Goal: Transaction & Acquisition: Purchase product/service

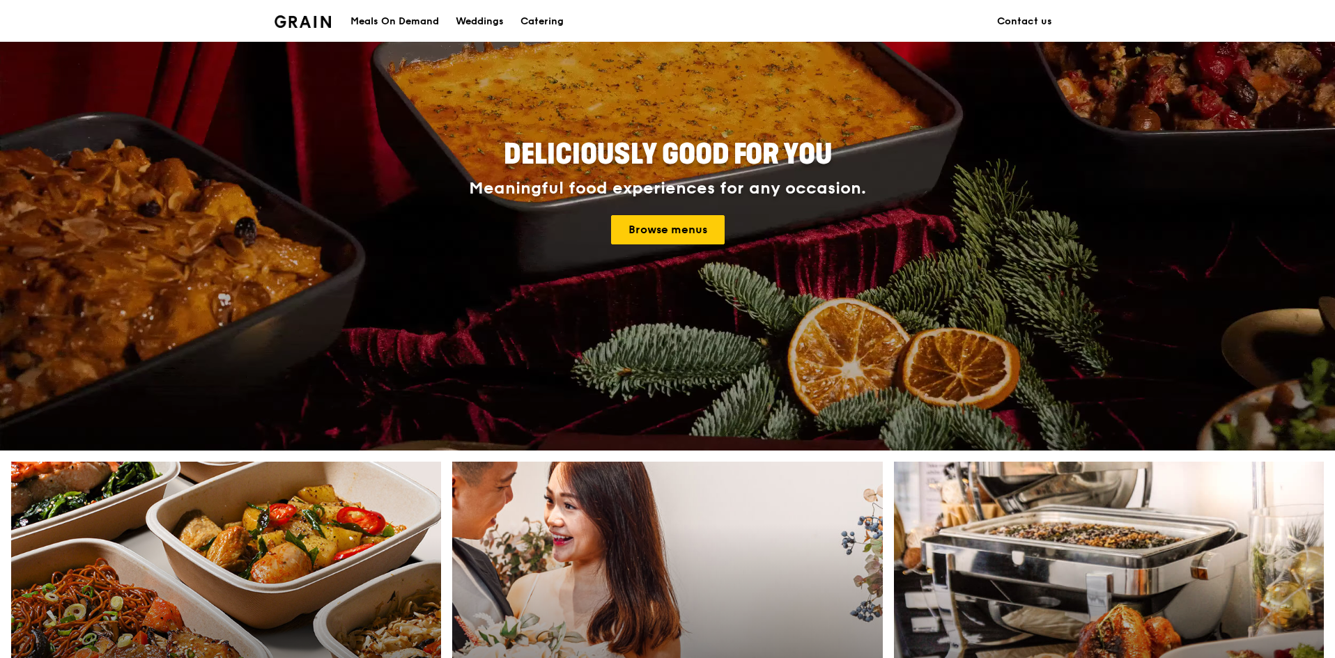
scroll to position [279, 0]
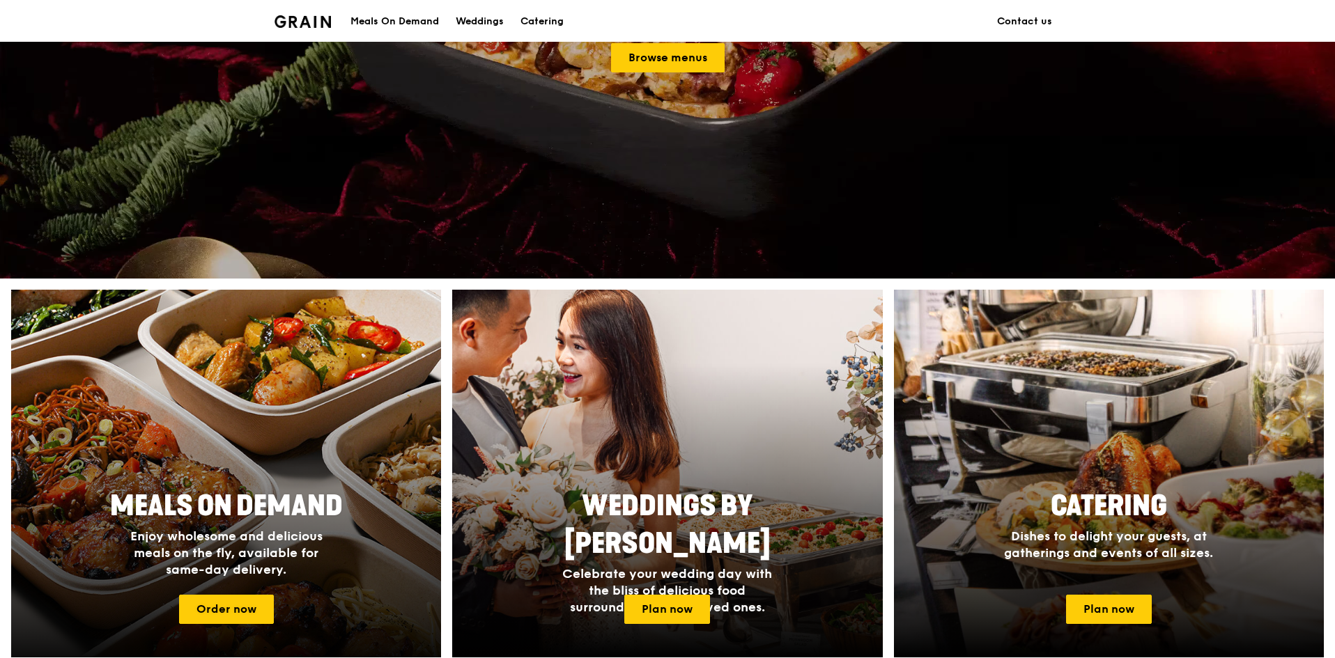
click at [221, 524] on h2 "Meals On Demand" at bounding box center [226, 507] width 262 height 38
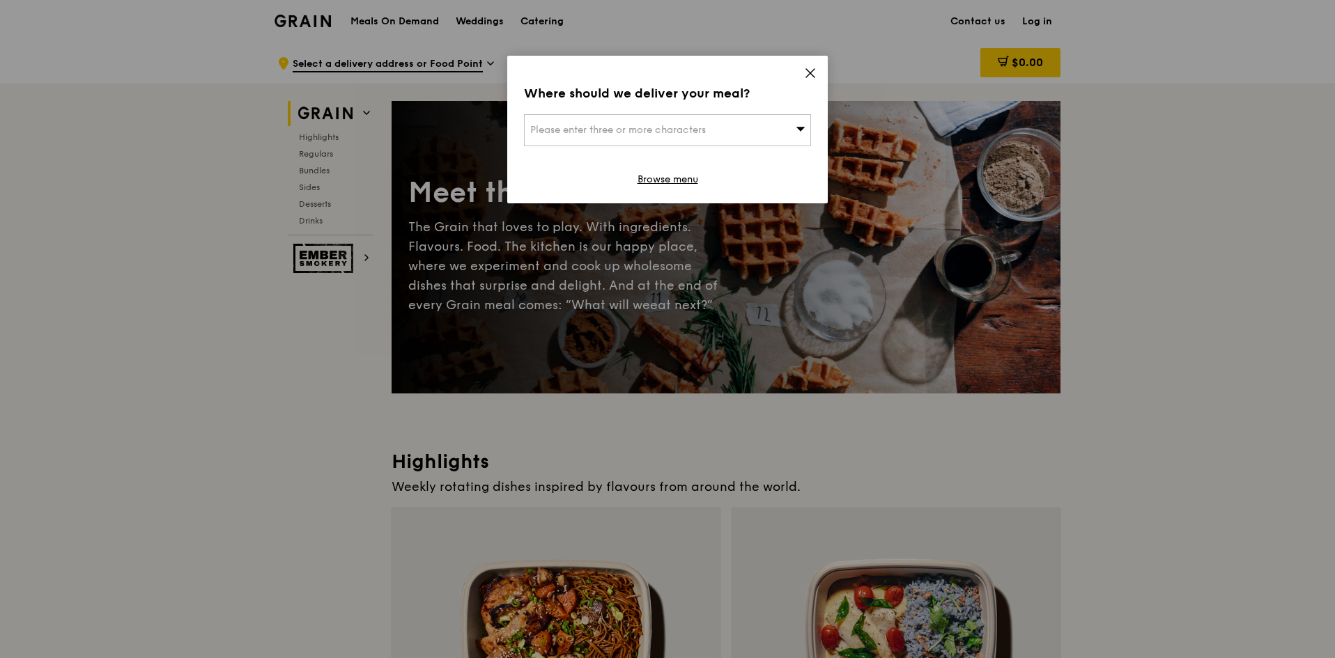
click at [725, 128] on div "Please enter three or more characters" at bounding box center [667, 130] width 287 height 32
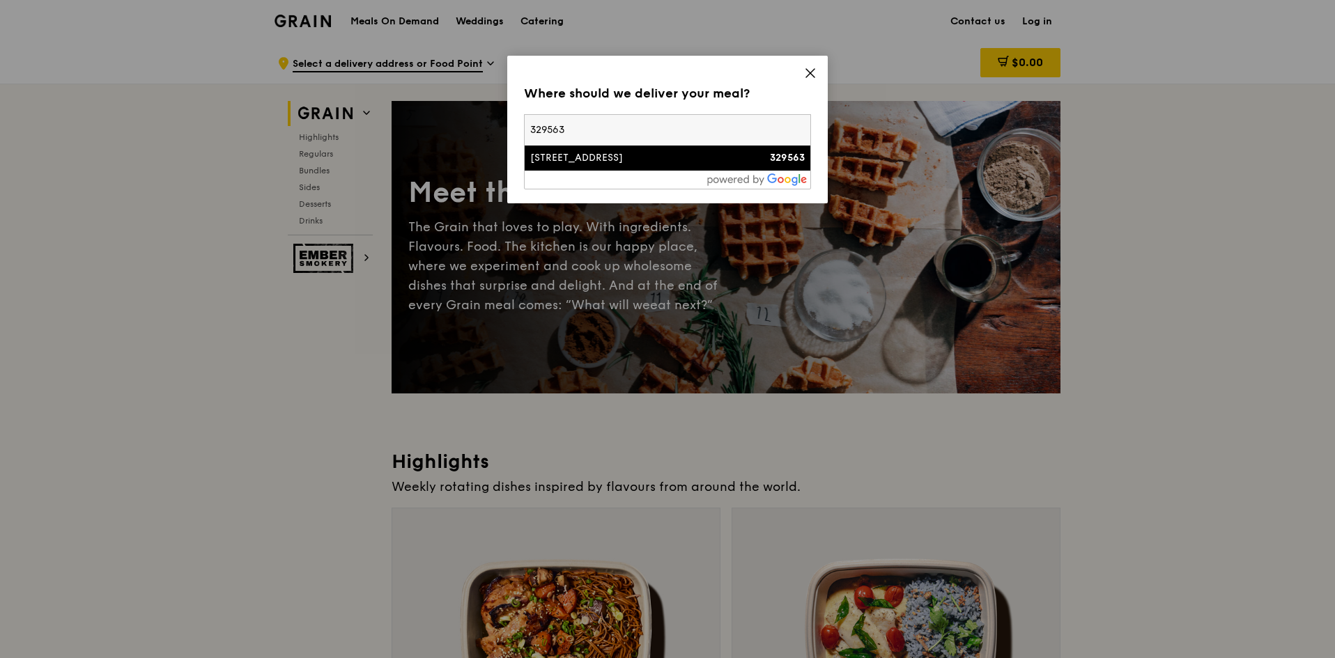
type input "329563"
click at [726, 164] on div "[STREET_ADDRESS]" at bounding box center [633, 158] width 206 height 14
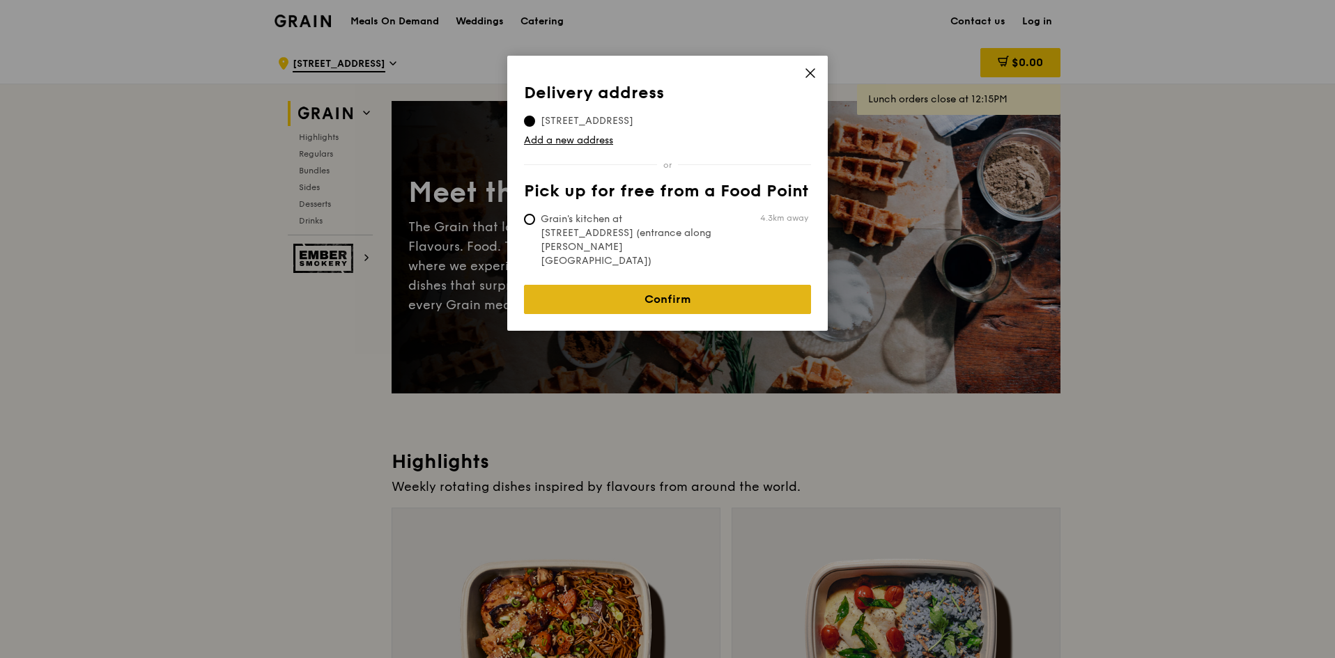
click at [622, 285] on link "Confirm" at bounding box center [667, 299] width 287 height 29
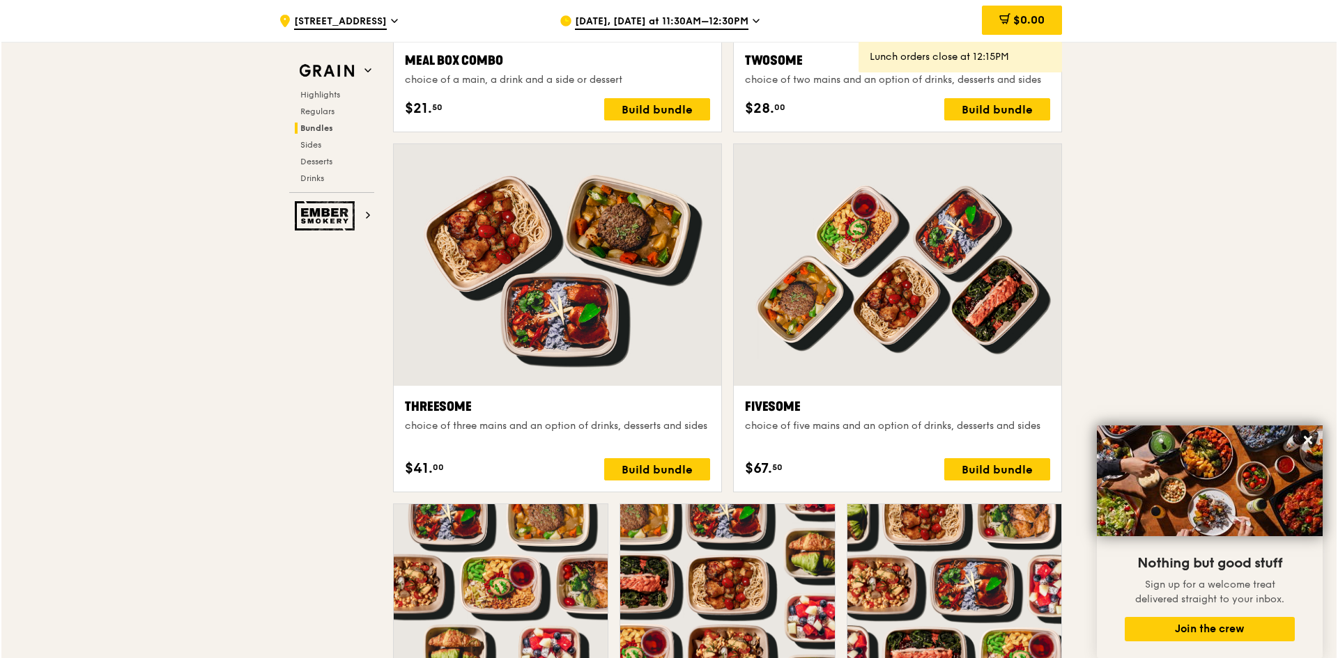
scroll to position [2578, 0]
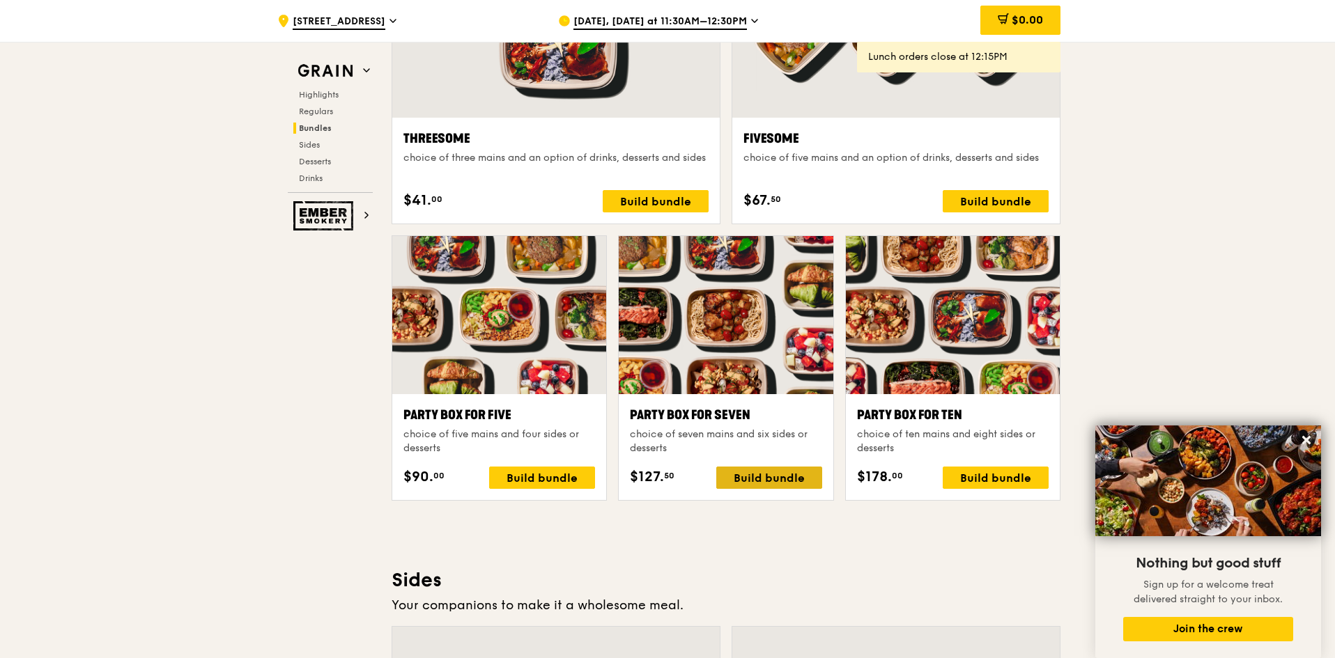
click at [760, 482] on div "Build bundle" at bounding box center [769, 478] width 106 height 22
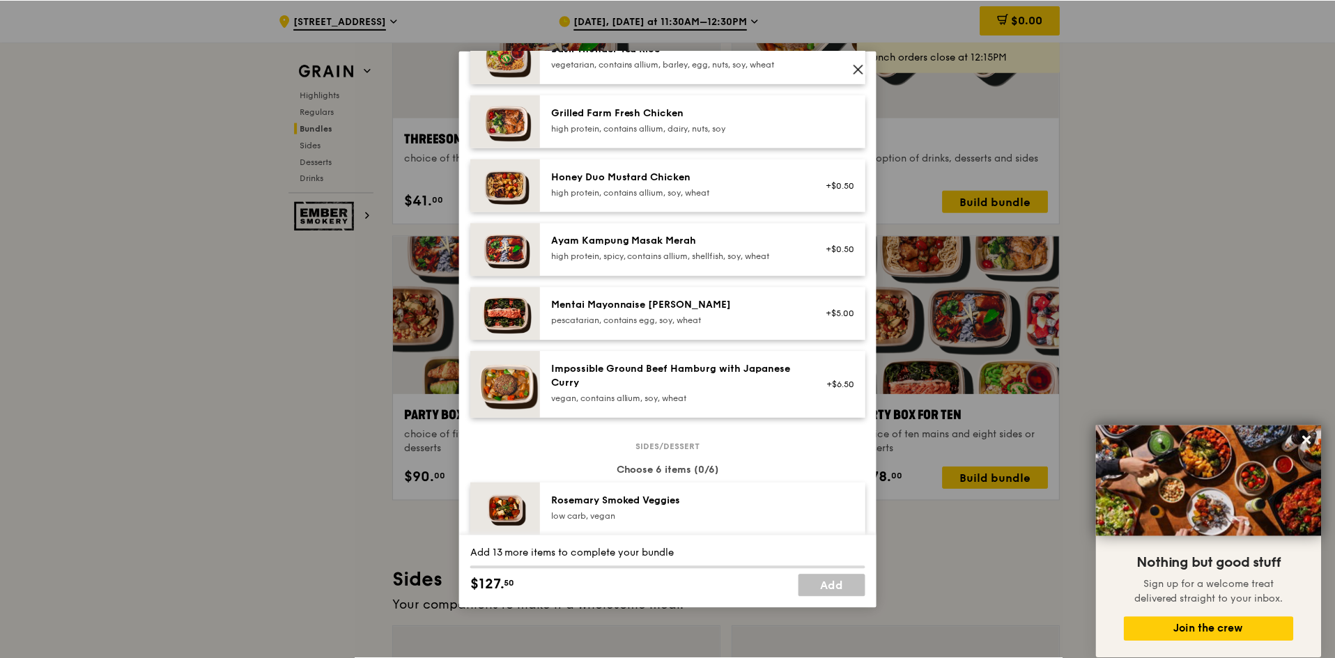
scroll to position [0, 0]
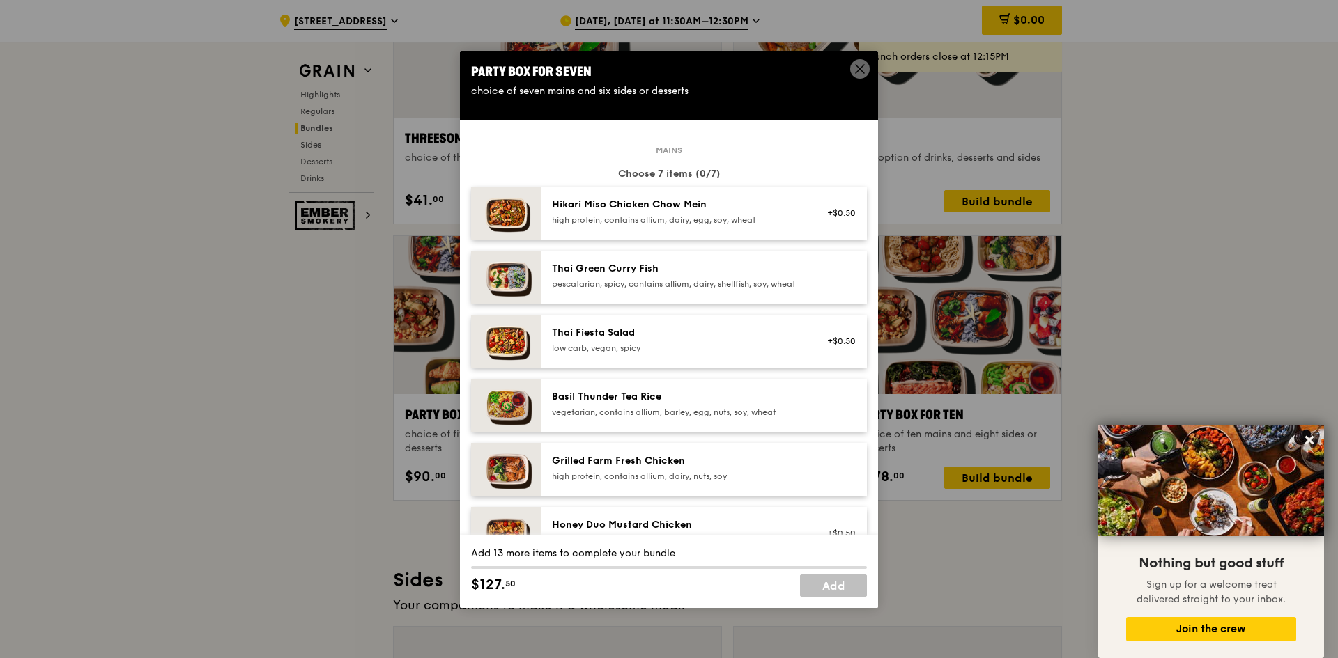
click at [863, 71] on icon at bounding box center [860, 69] width 13 height 13
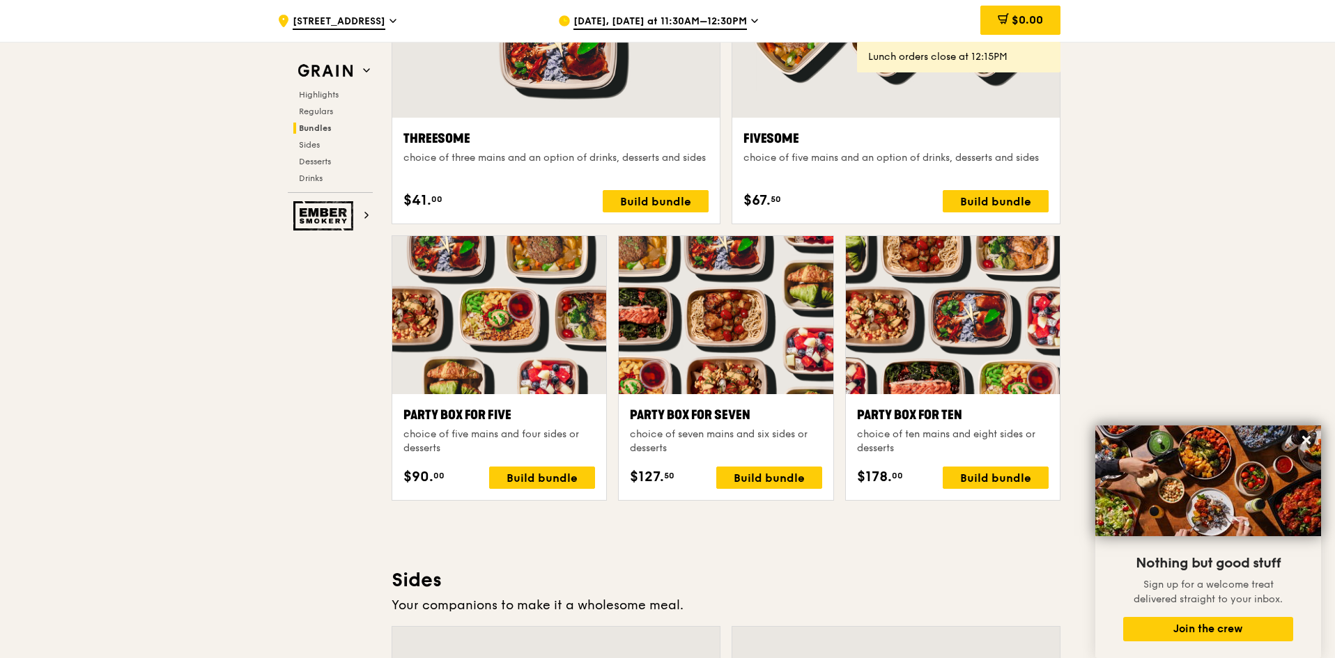
click at [751, 18] on icon at bounding box center [754, 21] width 7 height 13
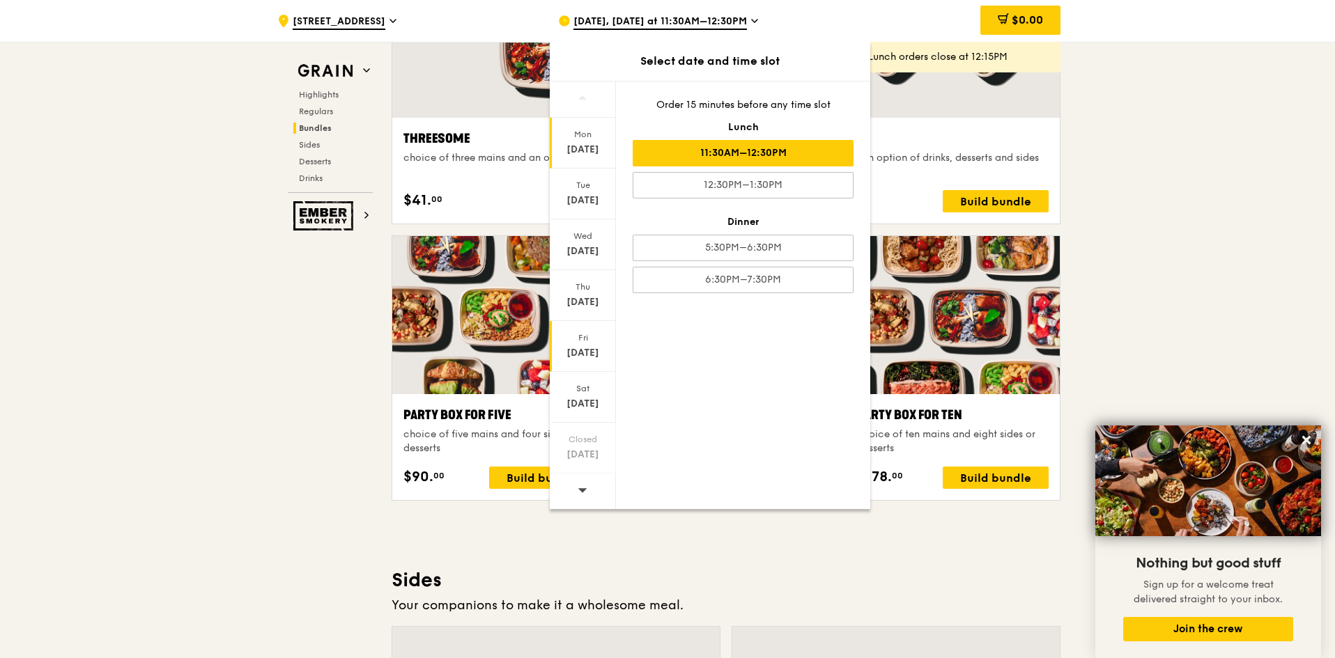
click at [586, 348] on div "[DATE]" at bounding box center [583, 353] width 62 height 14
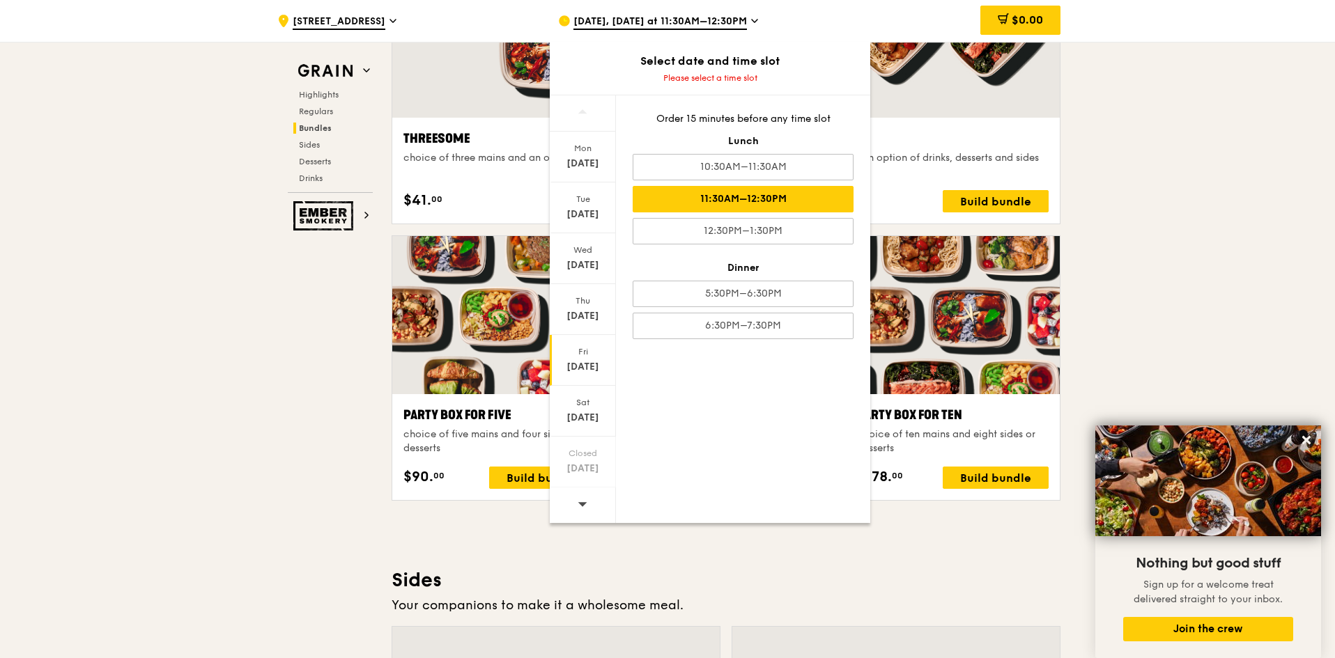
click at [716, 189] on div "11:30AM–12:30PM" at bounding box center [743, 199] width 221 height 26
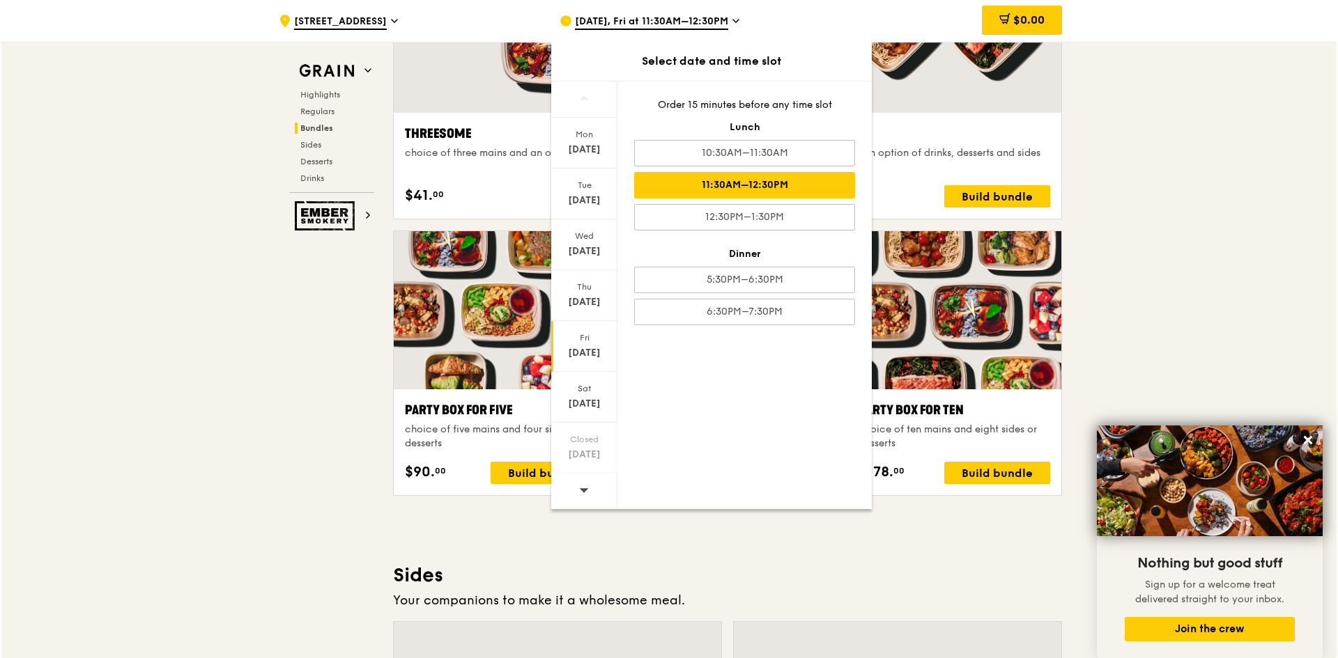
scroll to position [2578, 0]
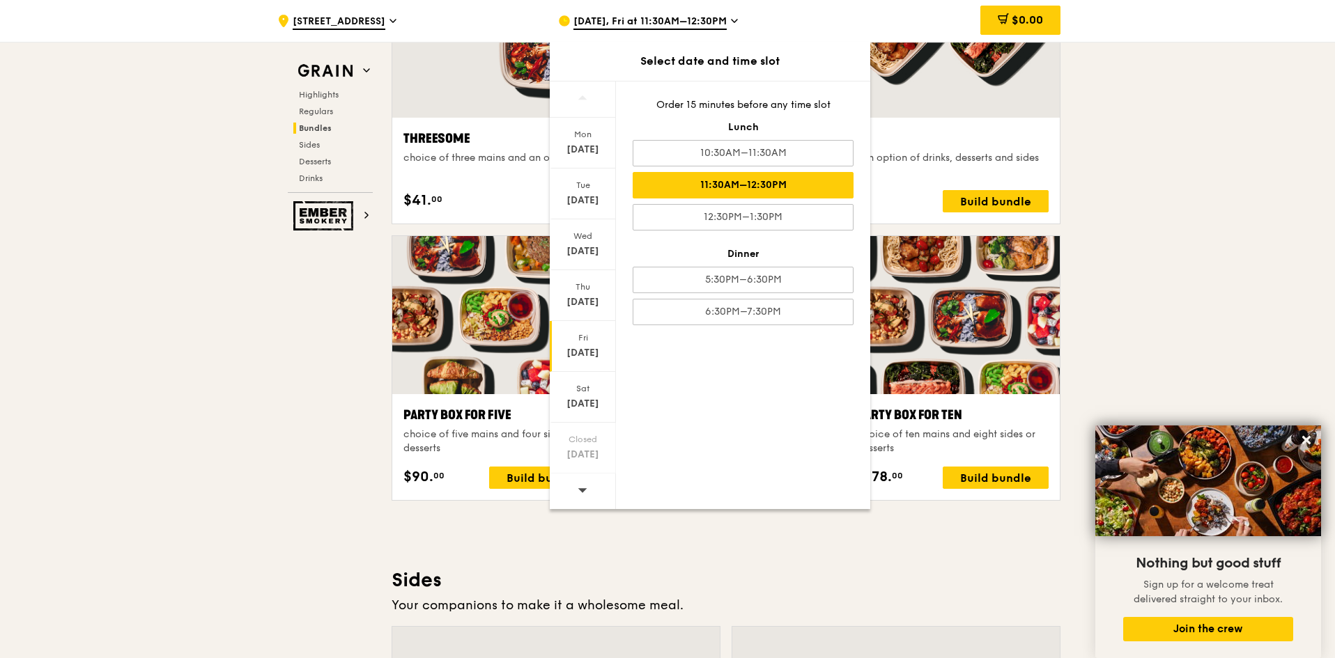
click at [909, 22] on div "$0.00" at bounding box center [948, 21] width 224 height 42
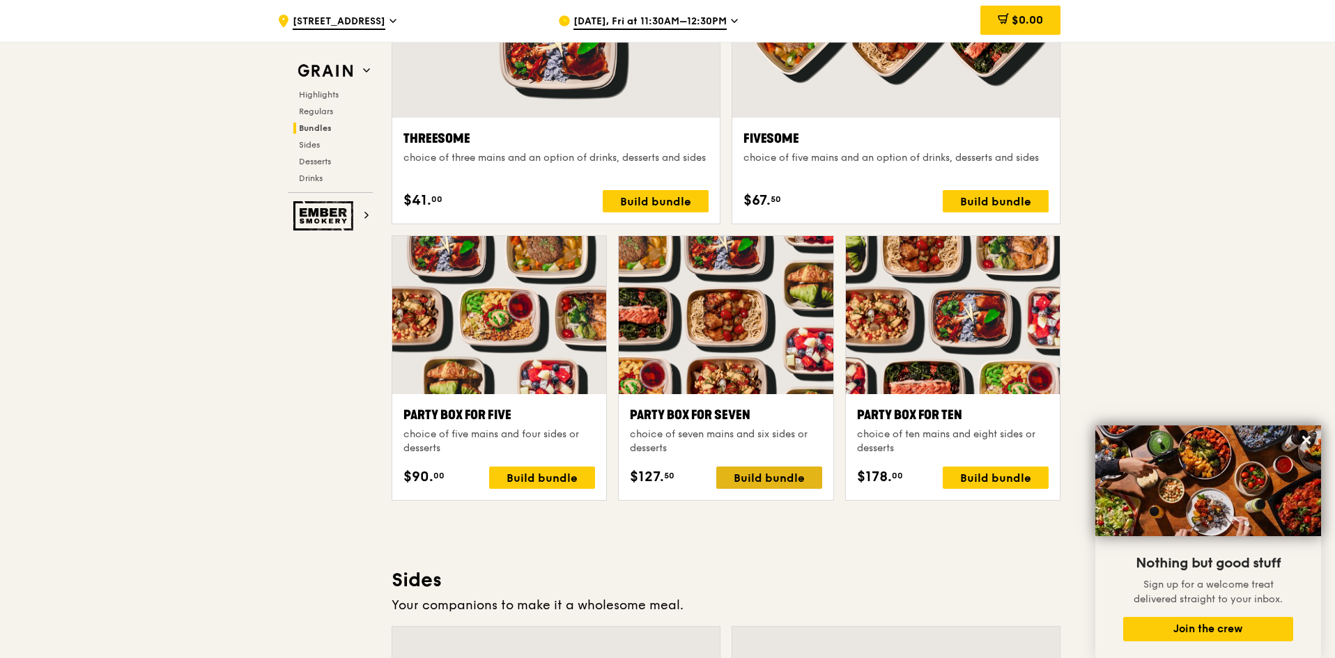
click at [775, 482] on div "Build bundle" at bounding box center [769, 478] width 106 height 22
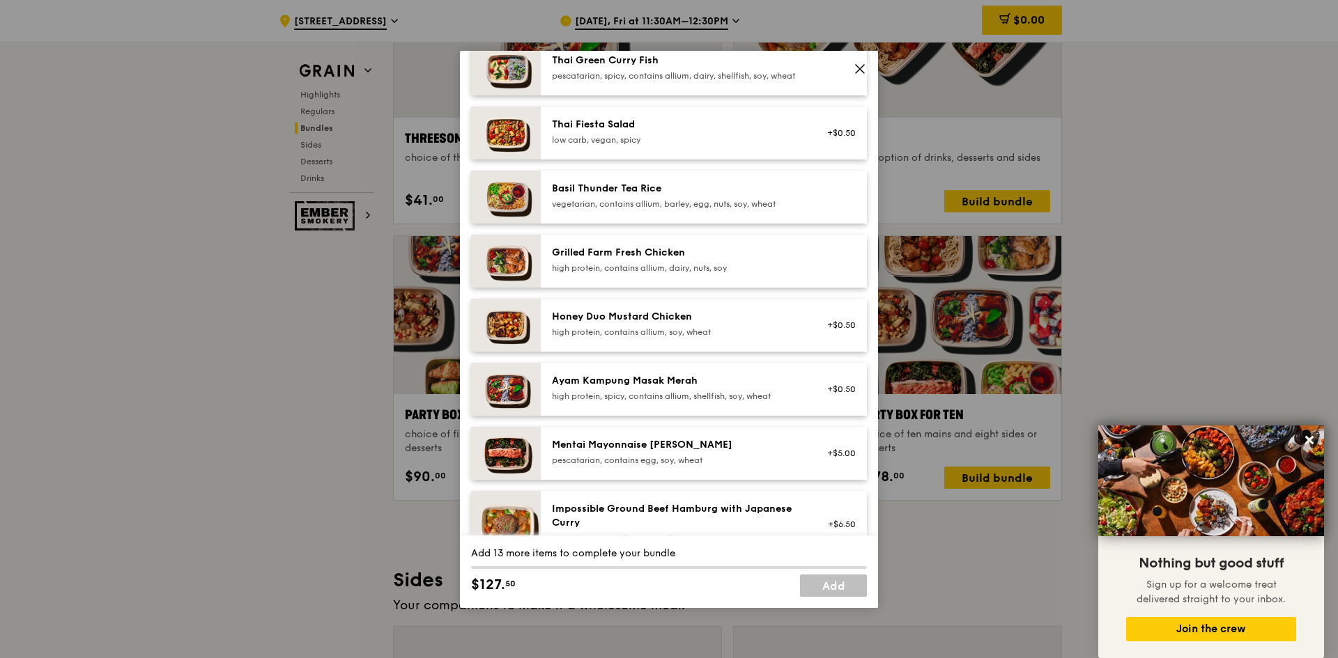
scroll to position [209, 0]
click at [697, 401] on div "high protein, spicy, contains allium, shellfish, soy, wheat" at bounding box center [677, 395] width 250 height 11
click at [726, 399] on div "Ayam Kampung Masak Merah high protein, spicy, contains allium, shellfish, soy, …" at bounding box center [677, 387] width 250 height 28
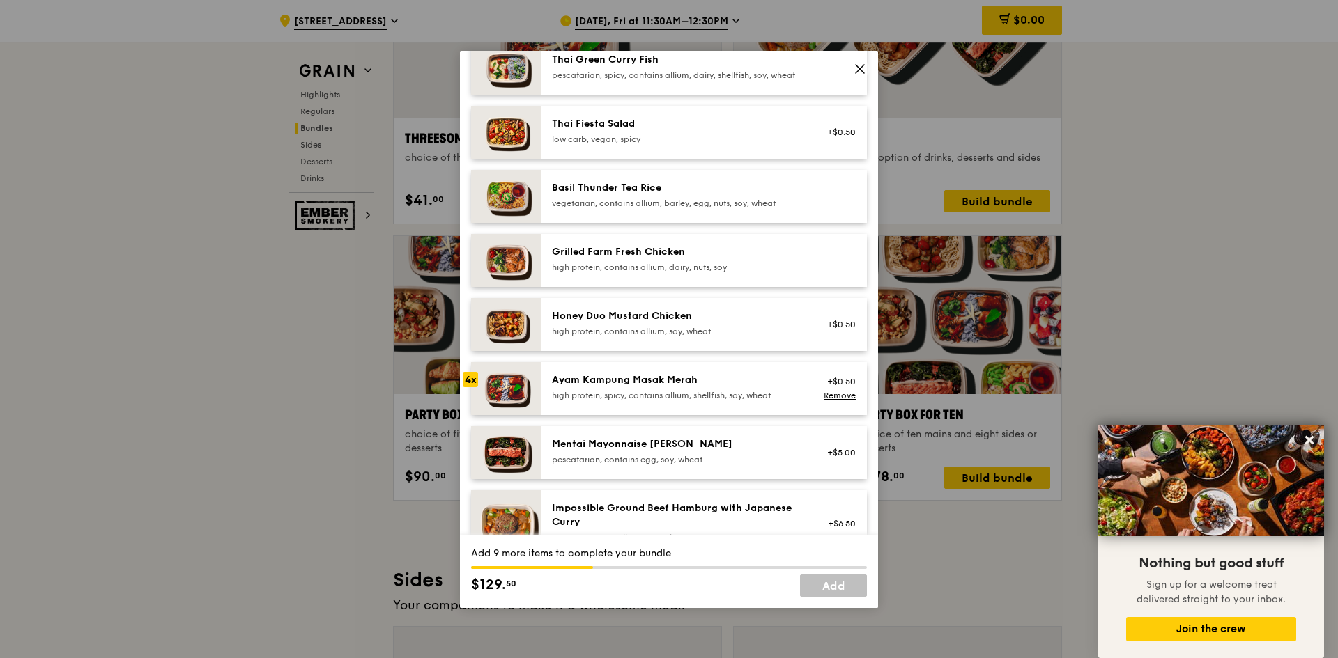
click at [726, 399] on div "Ayam Kampung Masak Merah high protein, spicy, contains allium, shellfish, soy, …" at bounding box center [677, 387] width 250 height 28
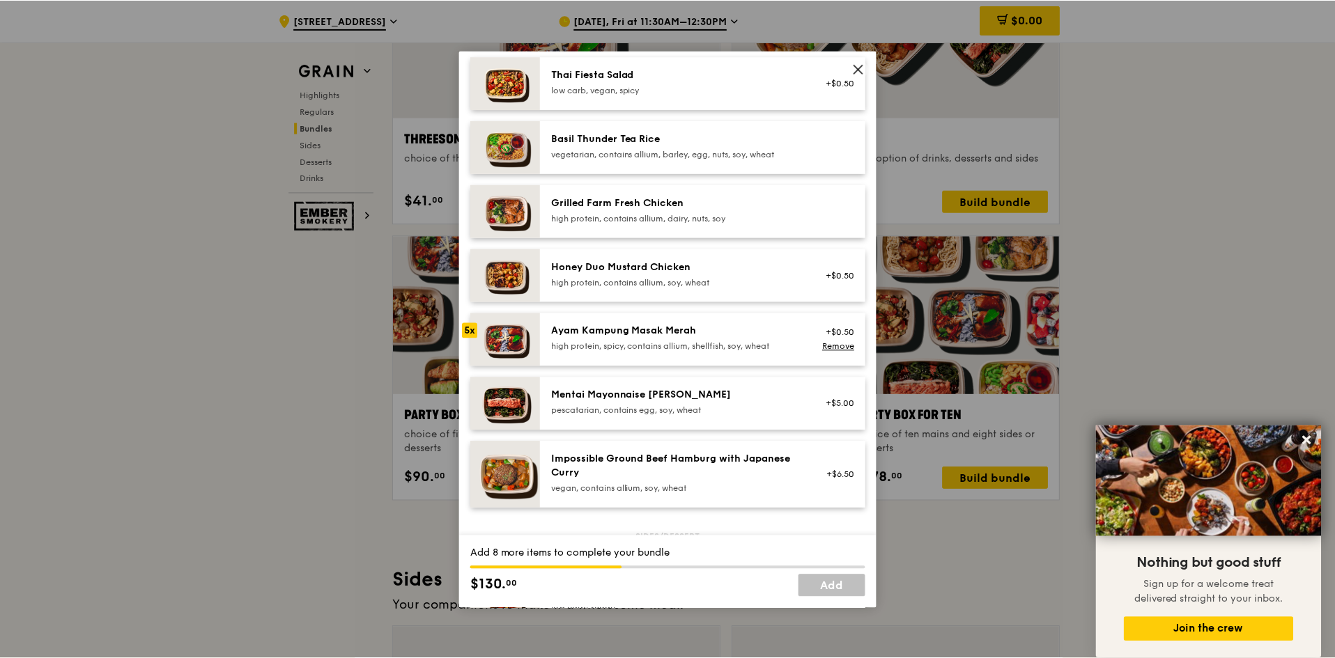
scroll to position [139, 0]
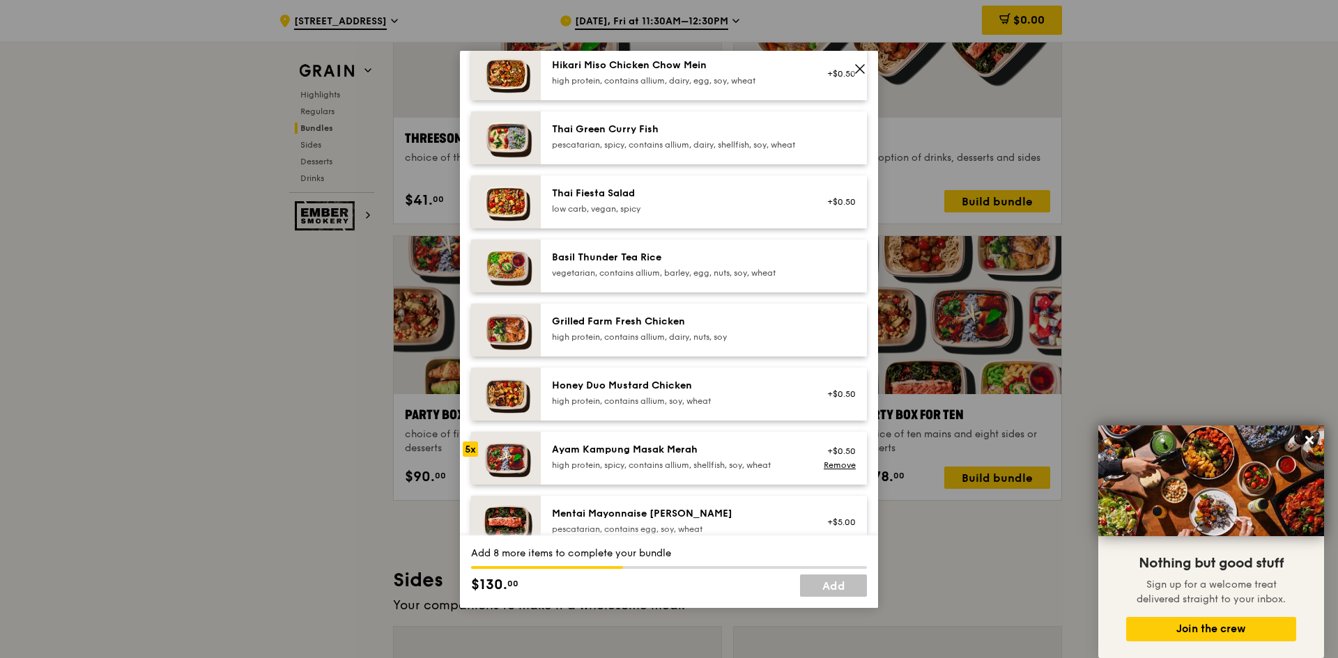
click at [858, 65] on icon at bounding box center [860, 69] width 13 height 13
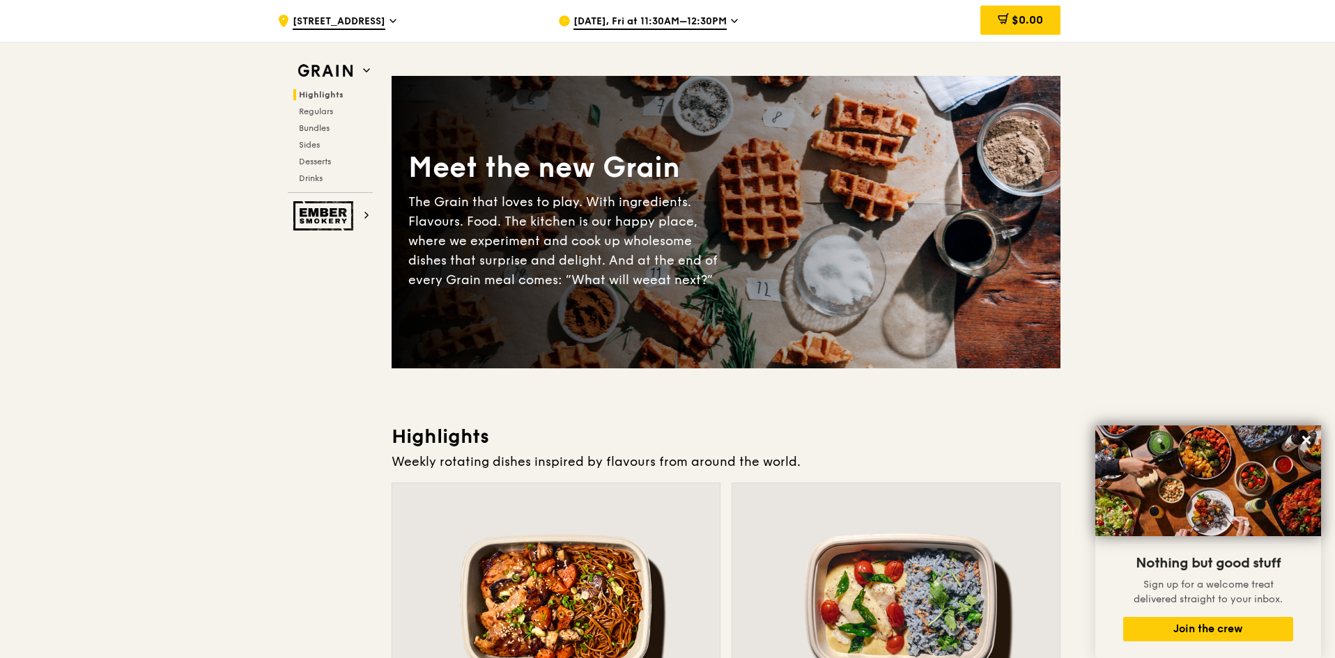
scroll to position [0, 0]
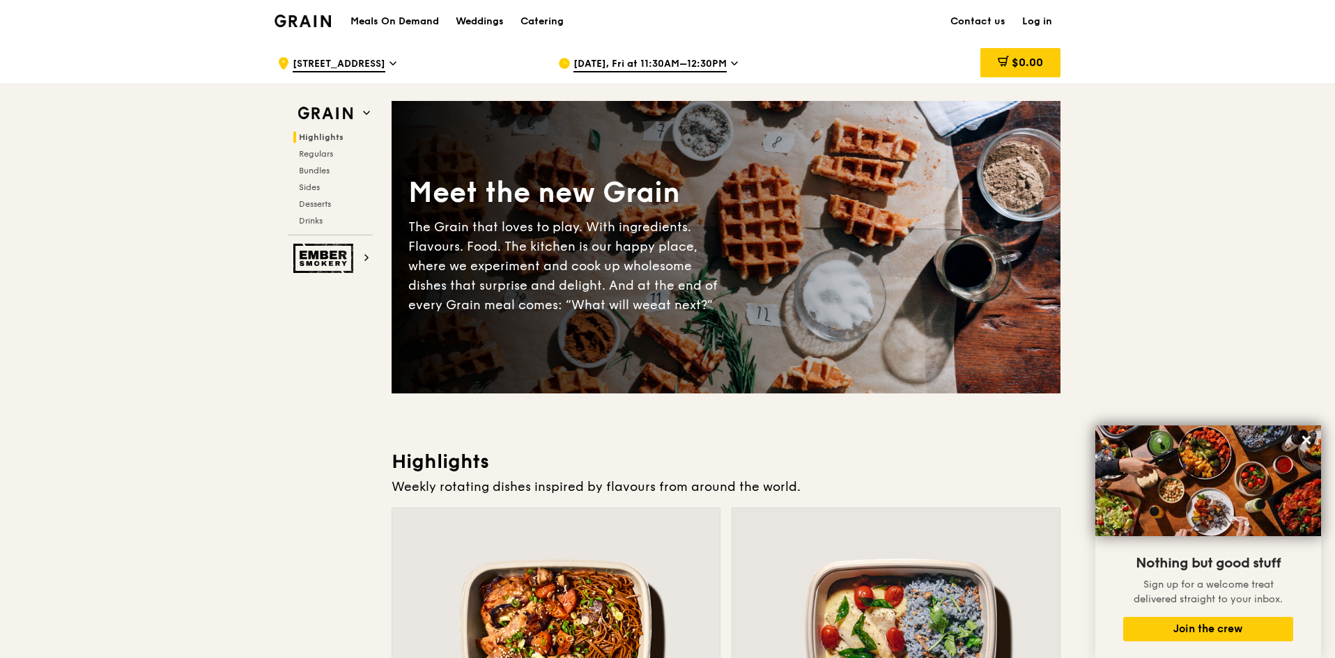
click at [413, 20] on h1 "Meals On Demand" at bounding box center [394, 22] width 88 height 14
click at [300, 24] on img at bounding box center [303, 21] width 56 height 13
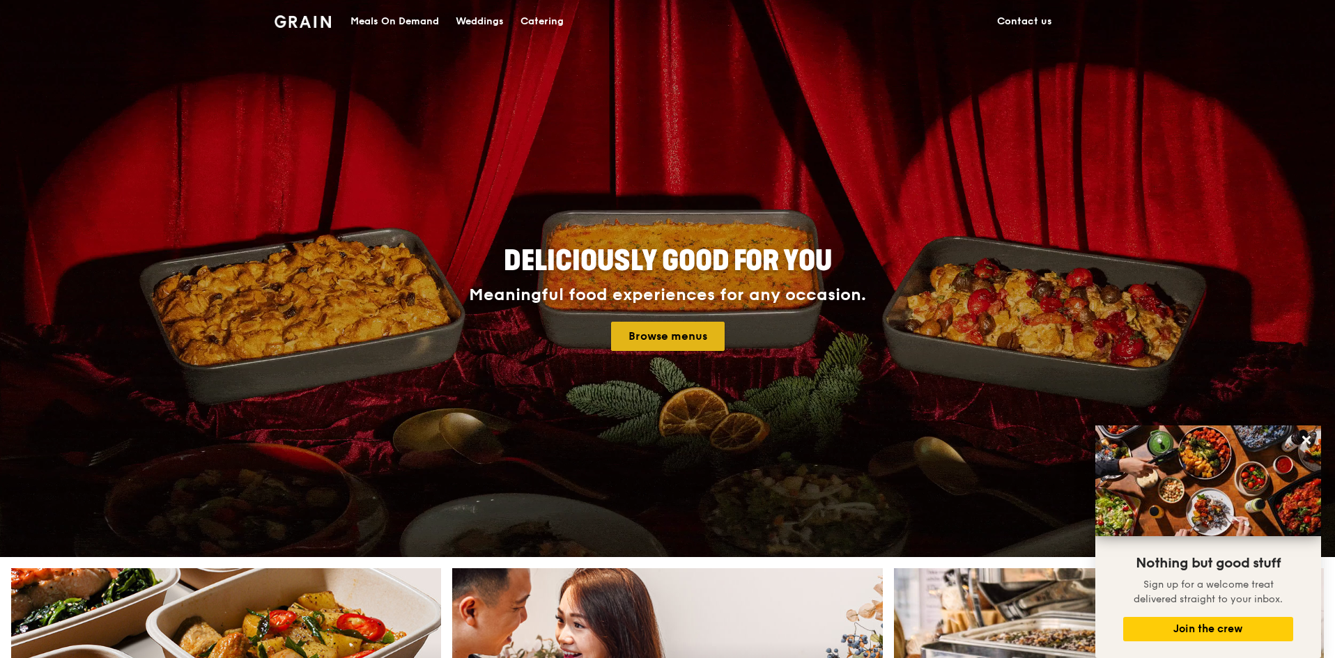
click at [662, 332] on link "Browse menus" at bounding box center [668, 336] width 114 height 29
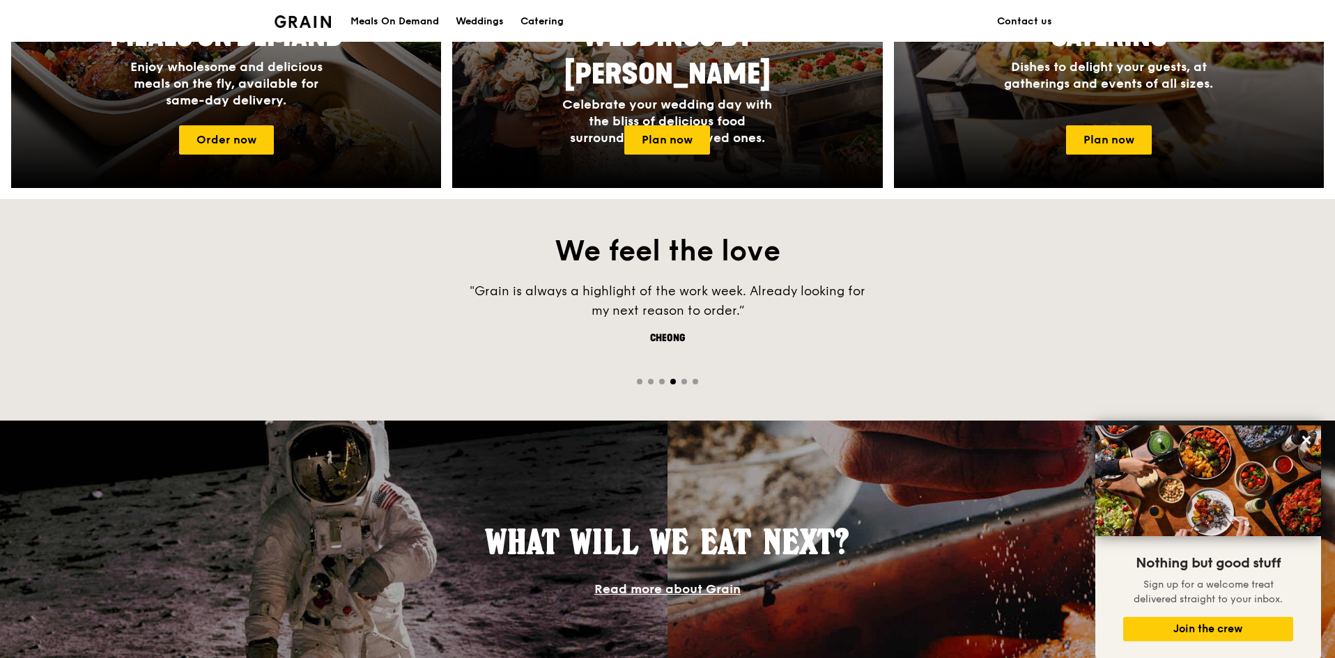
scroll to position [906, 0]
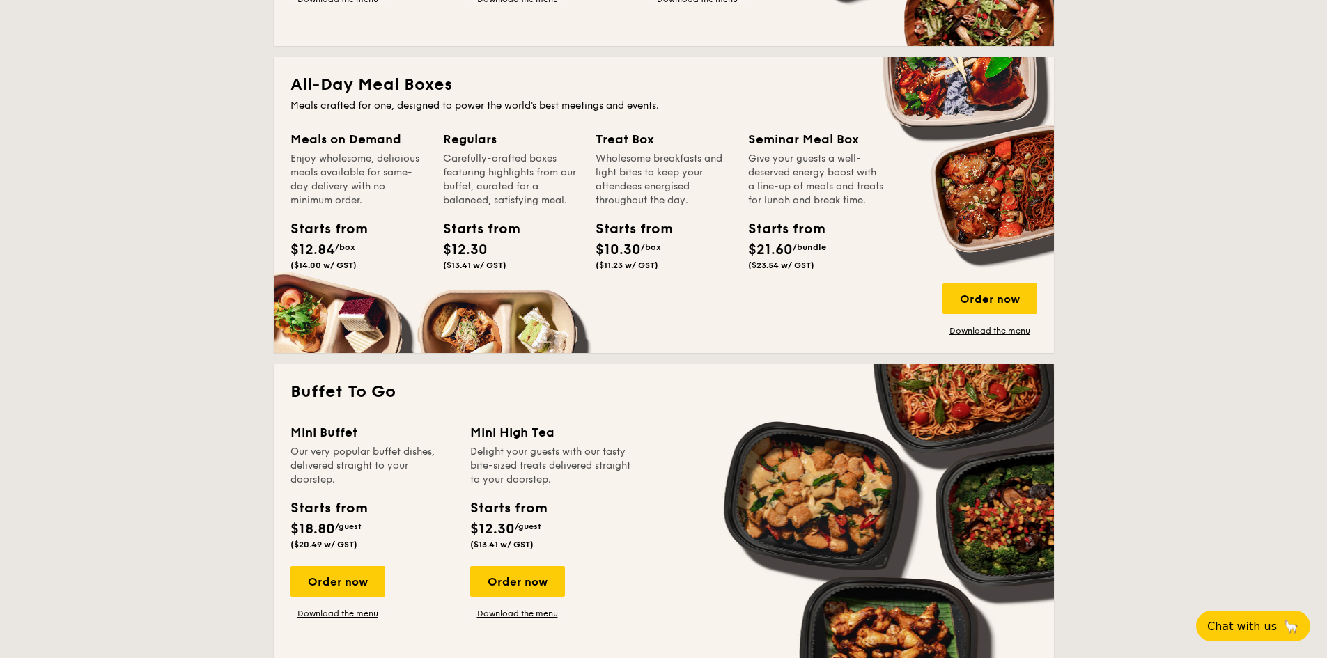
scroll to position [1045, 0]
